Goal: Information Seeking & Learning: Learn about a topic

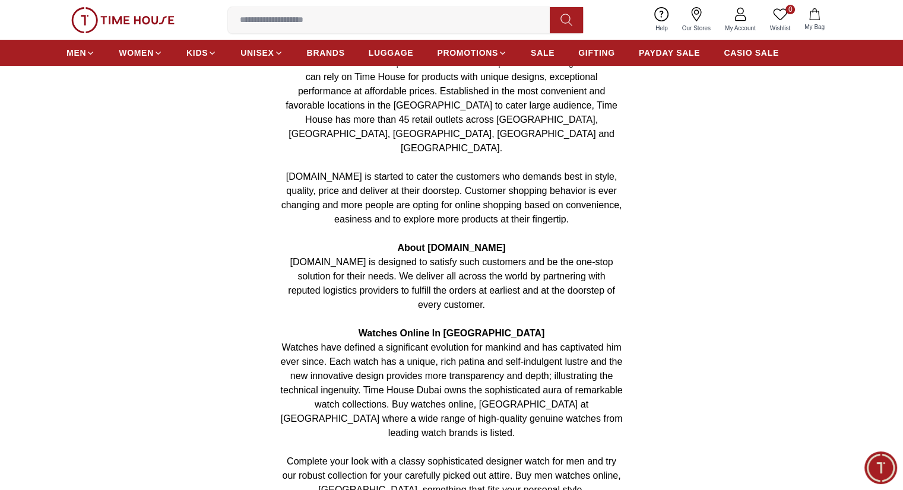
scroll to position [254, 0]
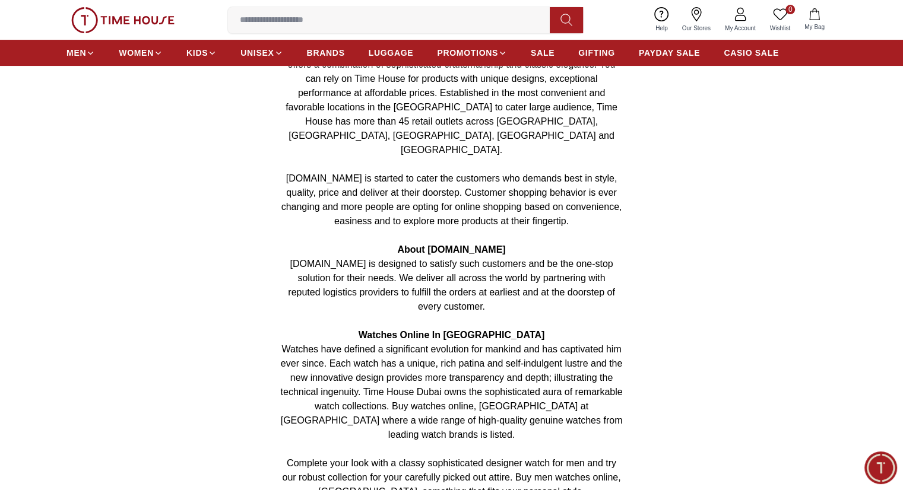
click at [525, 344] on span "Watches have defined a significant evolution for mankind and has captivated him…" at bounding box center [452, 392] width 342 height 96
drag, startPoint x: 591, startPoint y: 341, endPoint x: 466, endPoint y: 227, distance: 169.8
click at [466, 257] on p "[DOMAIN_NAME] is designed to satisfy such customers and be the one-stop solutio…" at bounding box center [452, 285] width 342 height 57
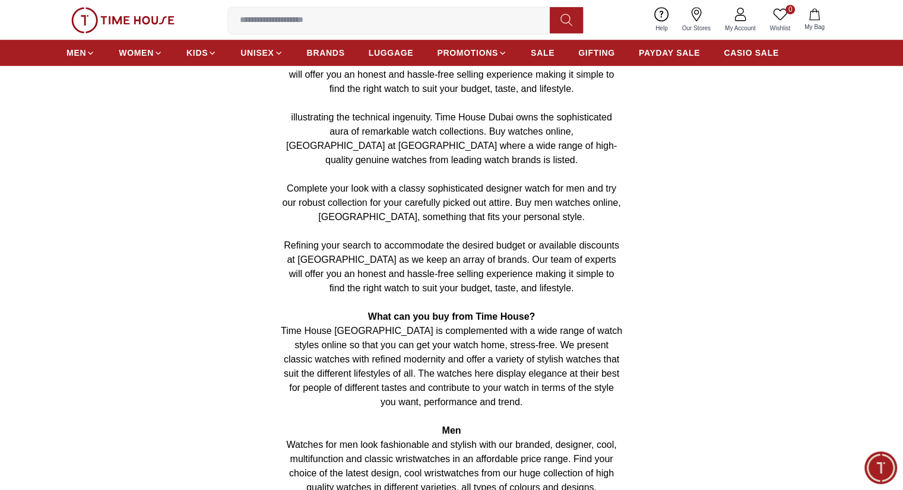
scroll to position [729, 0]
click at [512, 240] on span "Refining your search to accommodate the desired budget or available discounts a…" at bounding box center [451, 266] width 335 height 53
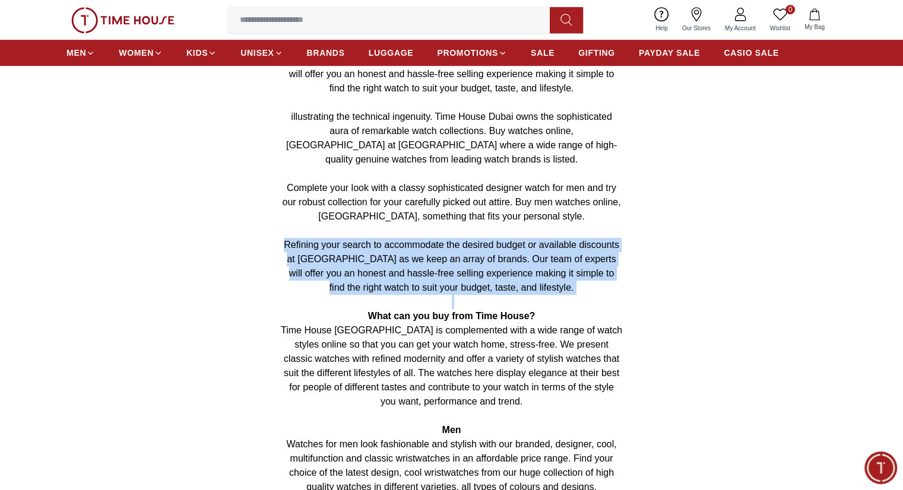
click at [512, 240] on span "Refining your search to accommodate the desired budget or available discounts a…" at bounding box center [451, 266] width 335 height 53
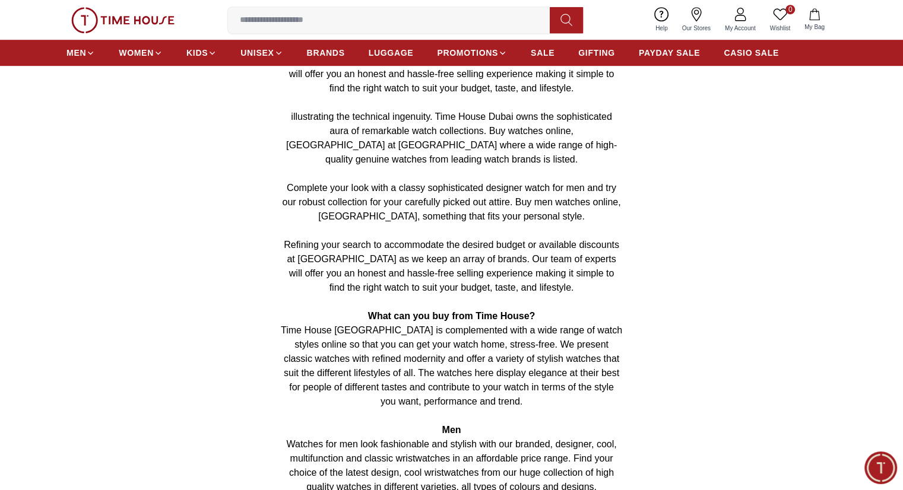
click at [454, 439] on span "Watches for men look fashionable and stylish with our branded, designer, cool, …" at bounding box center [451, 465] width 330 height 53
click at [414, 324] on p "Time House [GEOGRAPHIC_DATA] is complemented with a wide range of watch styles …" at bounding box center [452, 367] width 342 height 86
click at [581, 423] on p "Men" at bounding box center [452, 430] width 342 height 14
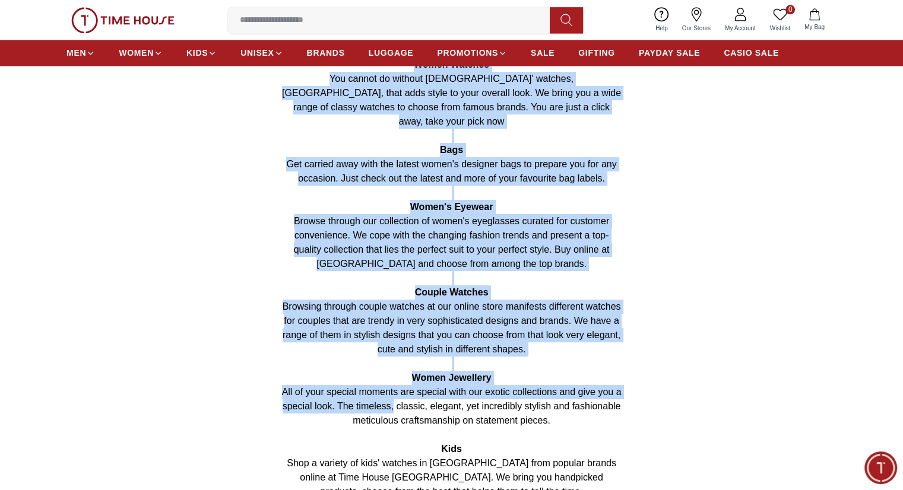
scroll to position [1857, 0]
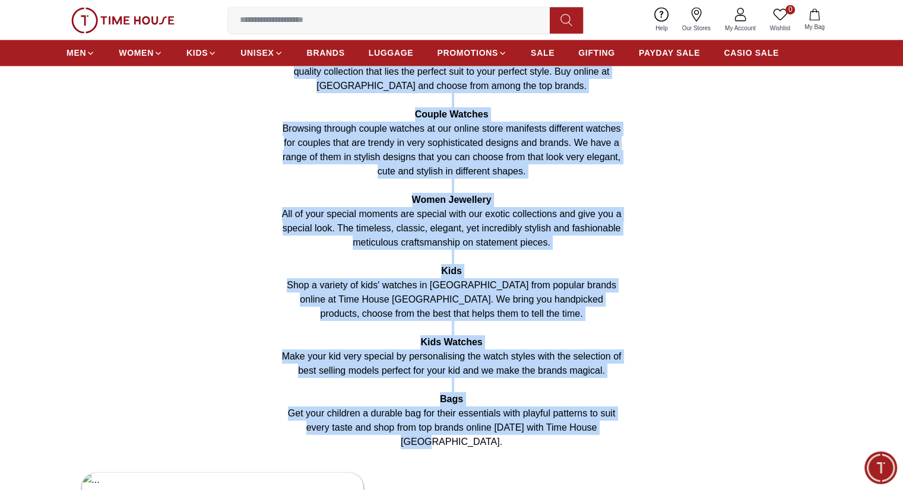
drag, startPoint x: 282, startPoint y: 186, endPoint x: 654, endPoint y: 338, distance: 401.4
copy div "Established in [DATE], TIME HOUSE is a young, energetic and vibrant retailer an…"
